Goal: Task Accomplishment & Management: Use online tool/utility

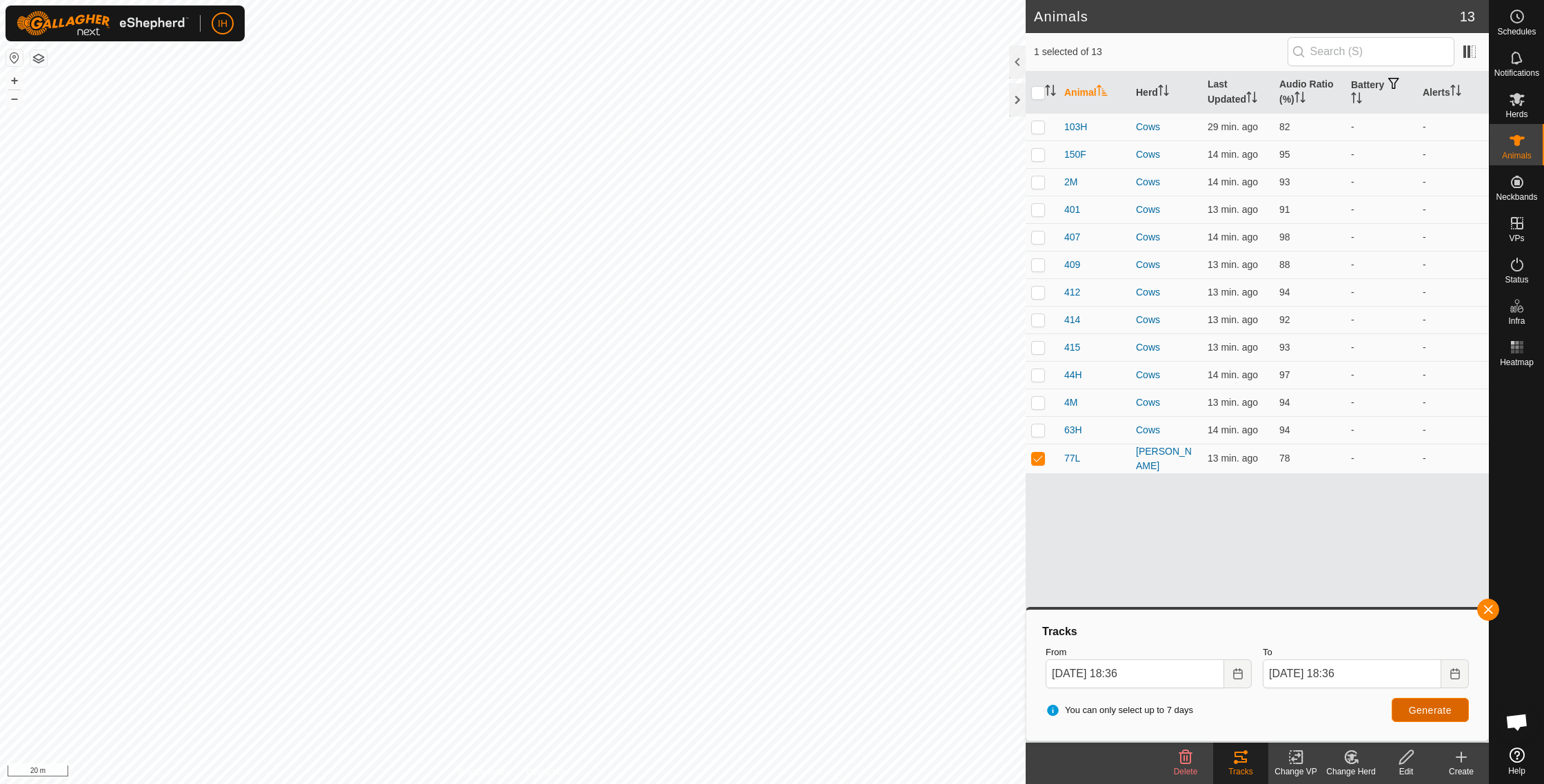
click at [1449, 718] on button "Generate" at bounding box center [1430, 709] width 77 height 24
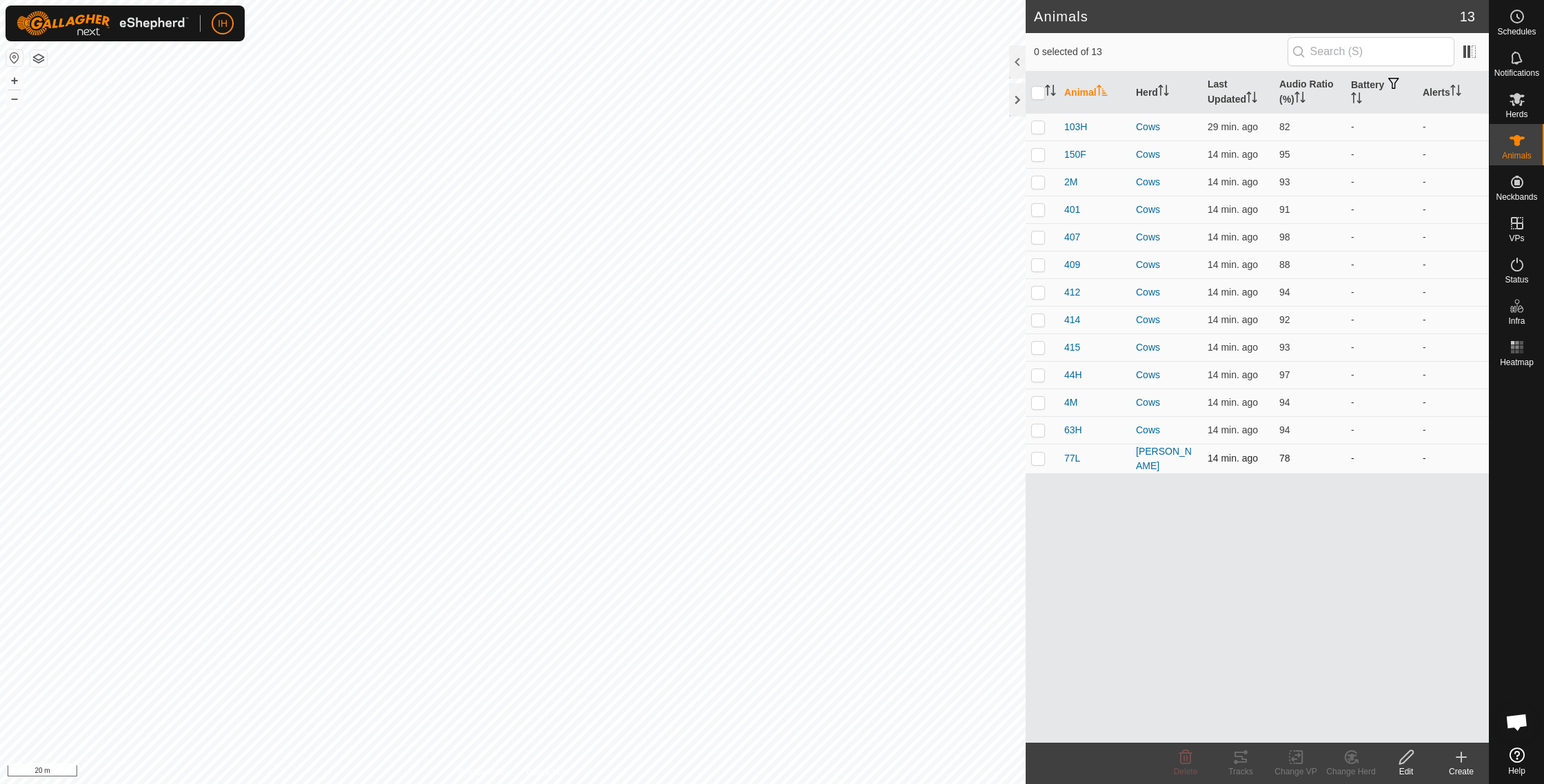
click at [1039, 458] on p-checkbox at bounding box center [1038, 458] width 14 height 11
click at [1241, 762] on icon at bounding box center [1240, 756] width 12 height 11
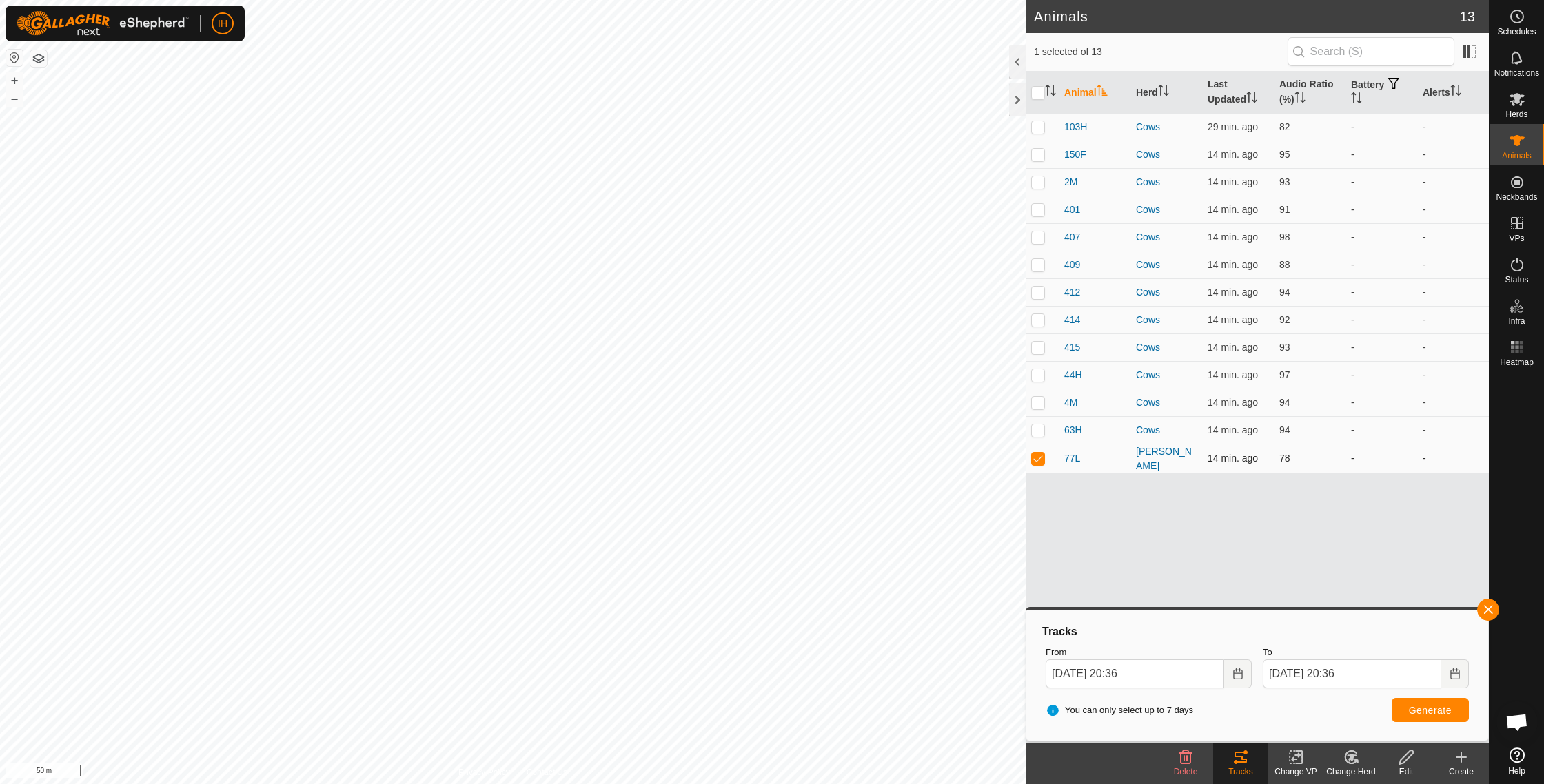
click at [1035, 457] on p-checkbox at bounding box center [1038, 458] width 14 height 11
checkbox input "false"
click at [1038, 374] on p-checkbox at bounding box center [1038, 374] width 14 height 11
checkbox input "true"
click at [1423, 713] on span "Generate" at bounding box center [1430, 710] width 43 height 11
